Goal: Task Accomplishment & Management: Manage account settings

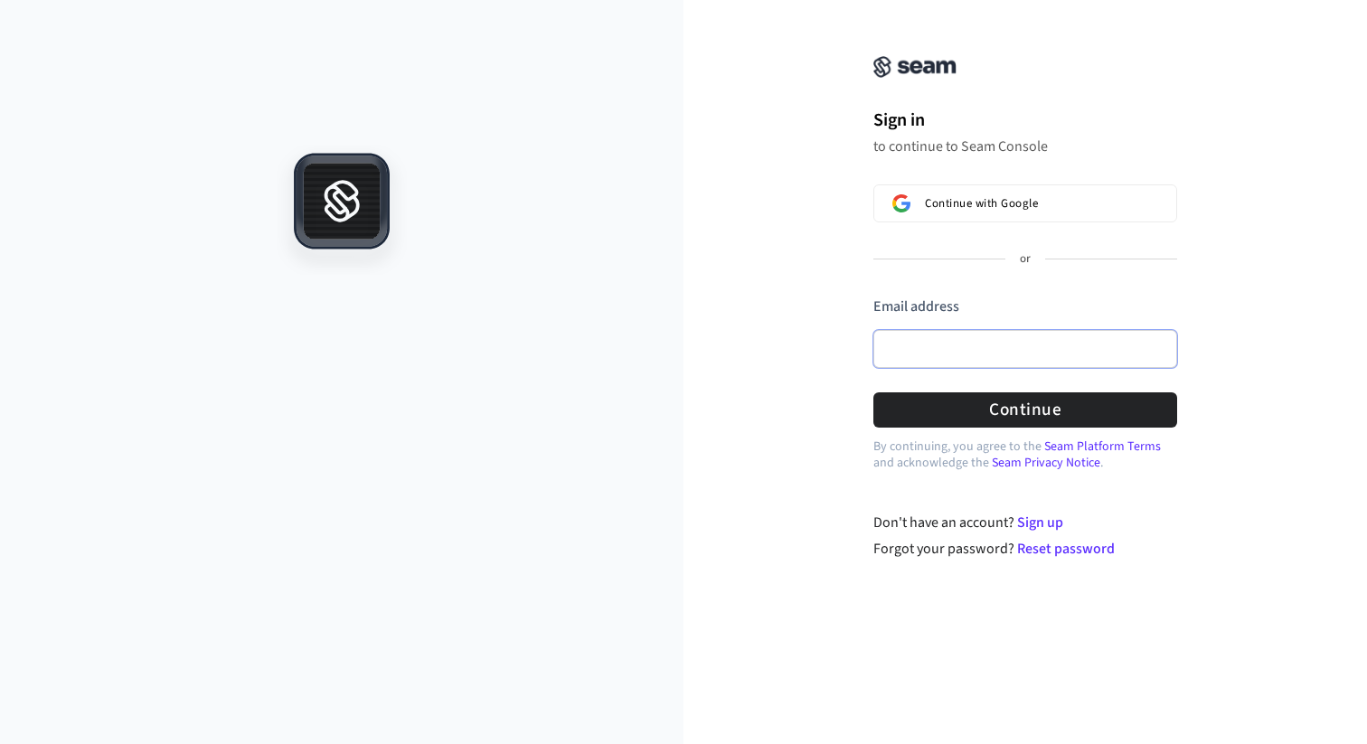
click at [938, 350] on input "Email address" at bounding box center [1026, 349] width 304 height 38
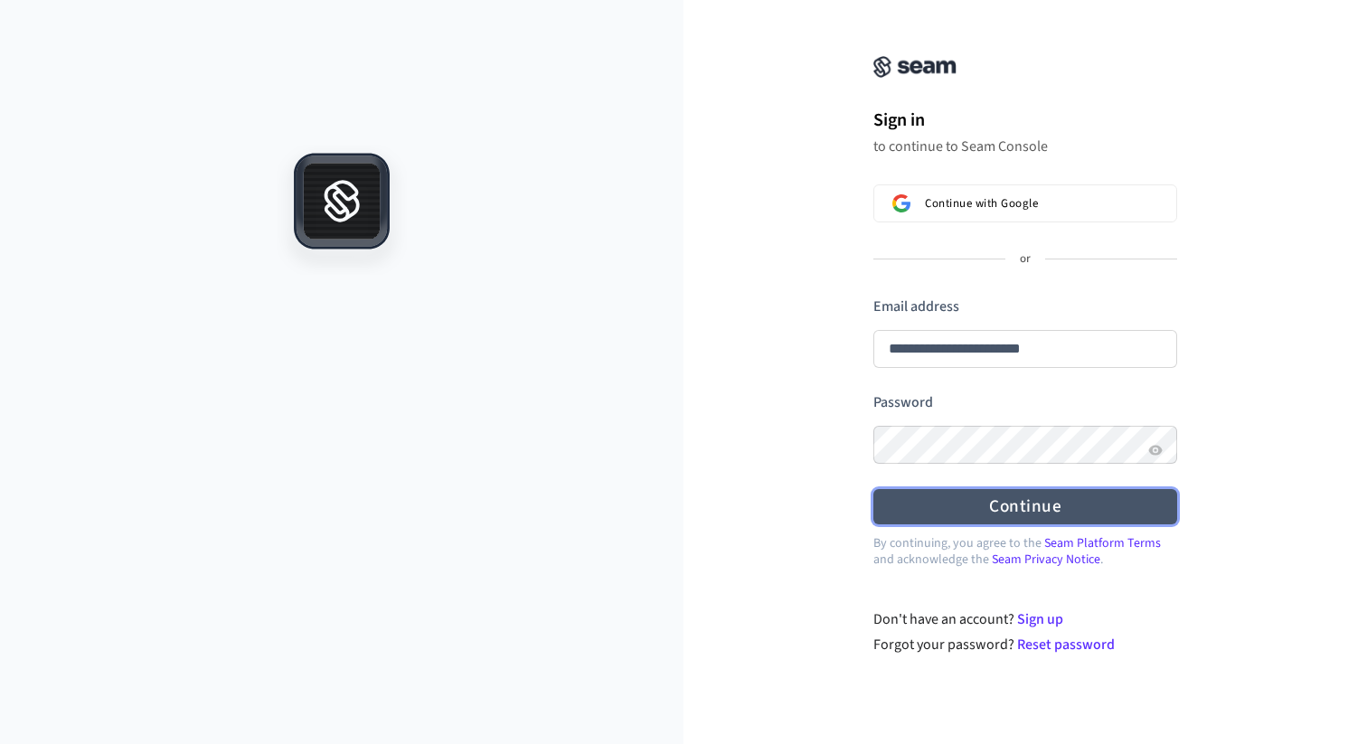
click at [941, 496] on button "Continue" at bounding box center [1026, 506] width 304 height 35
type input "**********"
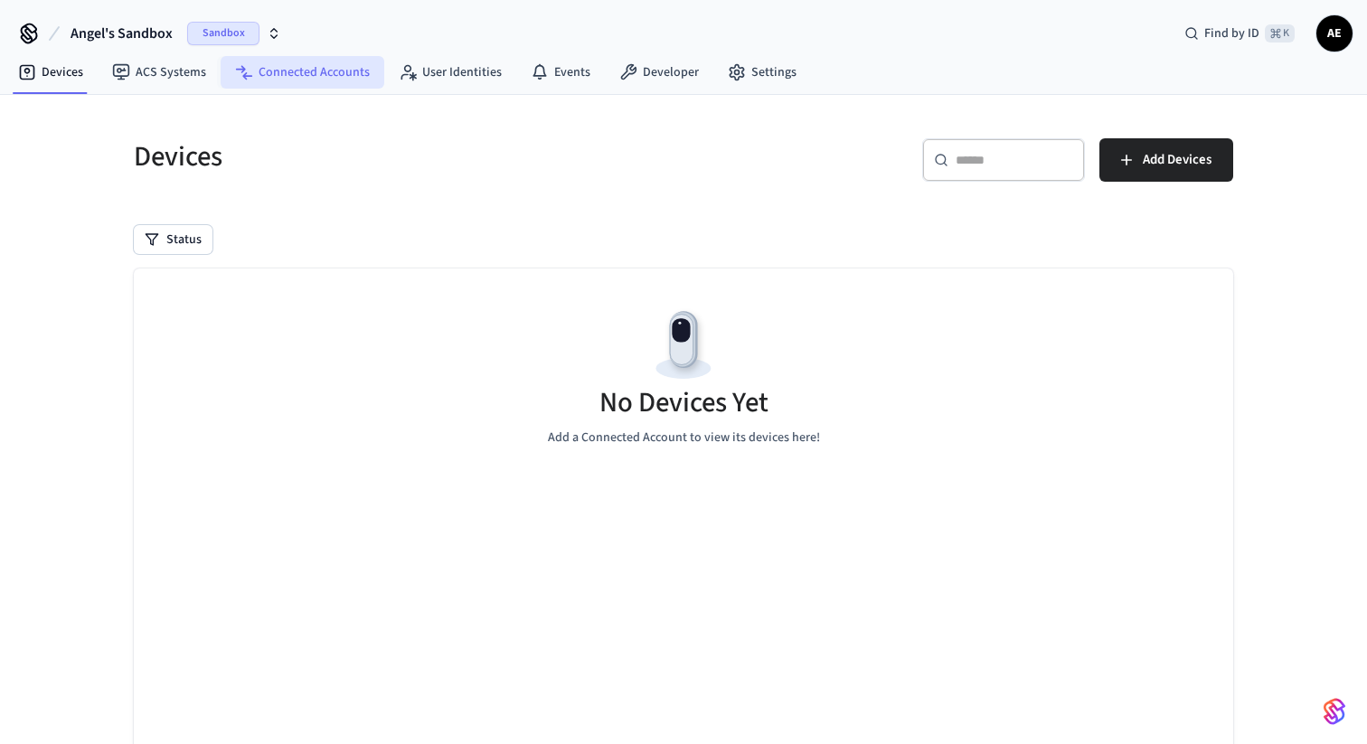
click at [349, 73] on link "Connected Accounts" at bounding box center [303, 72] width 164 height 33
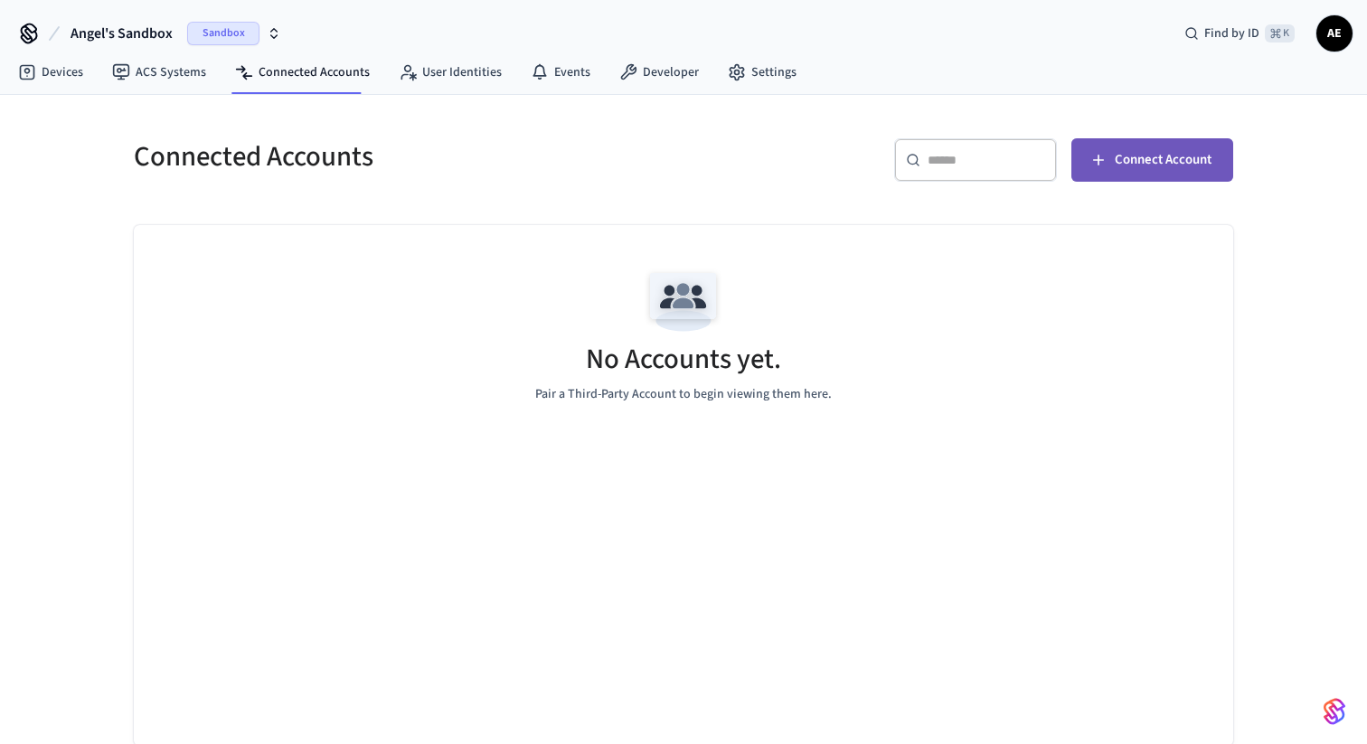
click at [1204, 165] on span "Connect Account" at bounding box center [1163, 160] width 97 height 24
click at [65, 73] on link "Devices" at bounding box center [51, 72] width 94 height 33
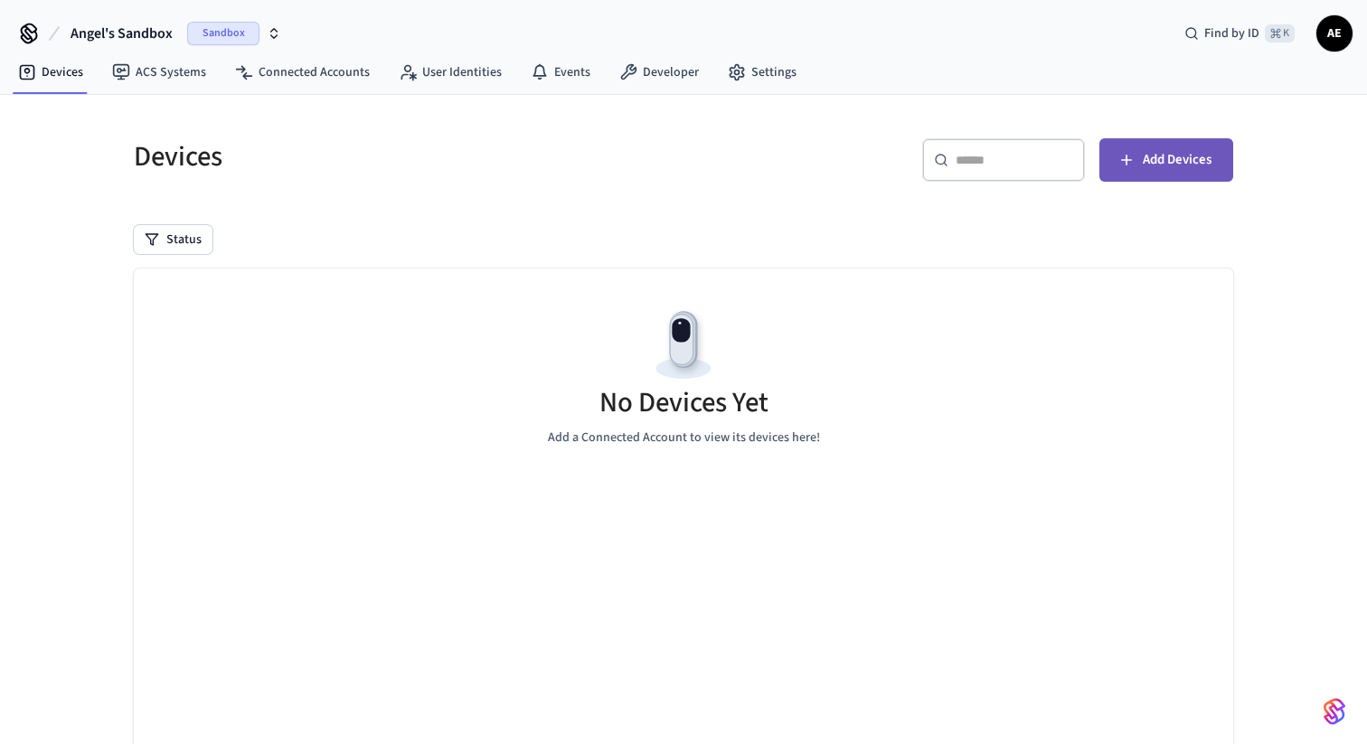
click at [1197, 158] on span "Add Devices" at bounding box center [1177, 160] width 69 height 24
